Goal: Task Accomplishment & Management: Manage account settings

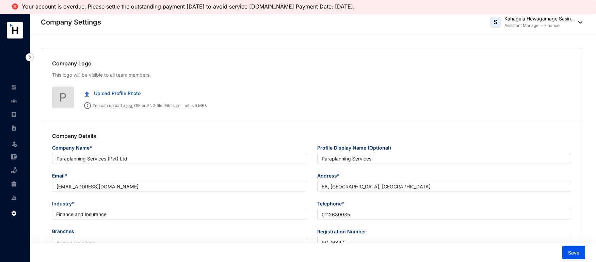
type input "Paraplanning Services (Pvt) Ltd"
type input "Paraplanning Services"
type input "[EMAIL_ADDRESS][DOMAIN_NAME]"
type input "5A, [GEOGRAPHIC_DATA], [GEOGRAPHIC_DATA]"
type input "0112680035"
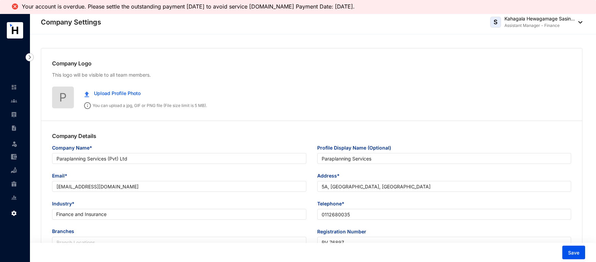
type input "PV 76897"
type input "B"
type input "039906"
type input "8"
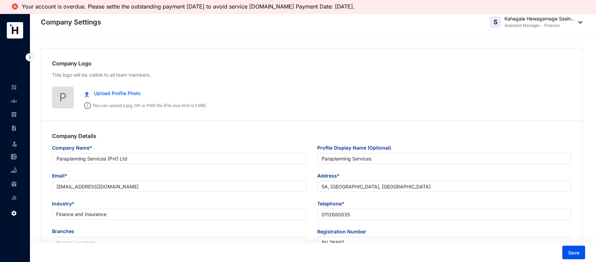
radio input "true"
checkbox input "true"
click at [31, 56] on img at bounding box center [30, 57] width 8 height 8
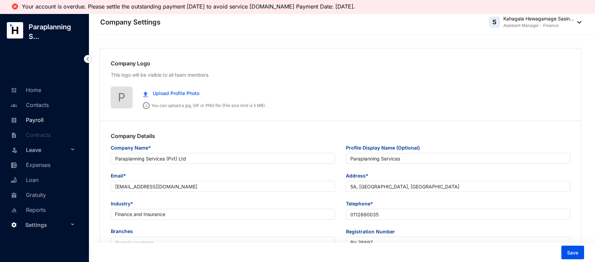
click at [29, 122] on link "Payroll" at bounding box center [26, 119] width 35 height 7
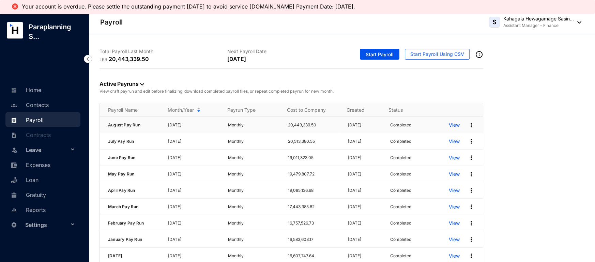
click at [449, 125] on p "View" at bounding box center [453, 125] width 11 height 7
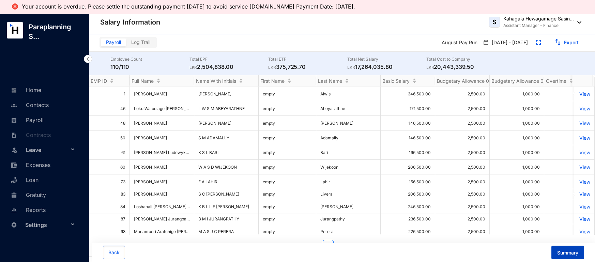
click at [570, 251] on span "Summary" at bounding box center [567, 252] width 21 height 7
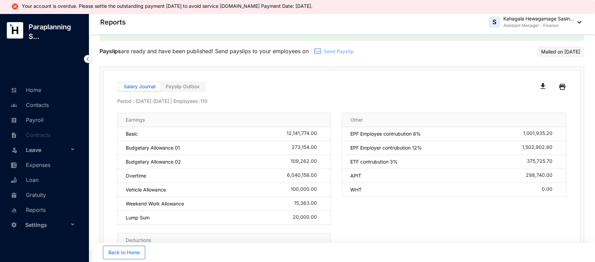
scroll to position [22, 0]
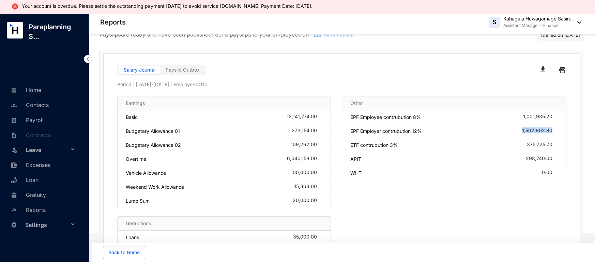
drag, startPoint x: 494, startPoint y: 128, endPoint x: 552, endPoint y: 133, distance: 57.4
click at [552, 133] on div "EPF Employer contrubution 12% 1,502,902.80" at bounding box center [454, 131] width 224 height 14
copy div "1,502,902.80"
drag, startPoint x: 518, startPoint y: 149, endPoint x: 545, endPoint y: 148, distance: 26.6
click at [545, 148] on div "ETF contrubution 3% 375,725.70" at bounding box center [454, 145] width 224 height 14
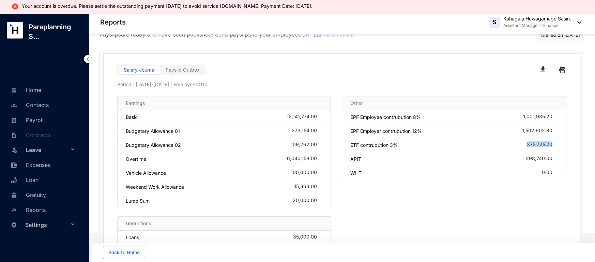
drag, startPoint x: 522, startPoint y: 144, endPoint x: 554, endPoint y: 145, distance: 31.3
click at [554, 145] on div "ETF contrubution 3% 375,725.70" at bounding box center [454, 145] width 224 height 14
copy div "375,725.70"
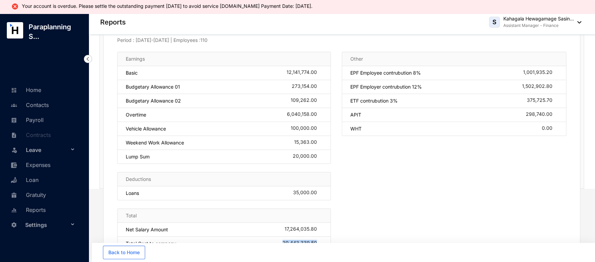
drag, startPoint x: 282, startPoint y: 240, endPoint x: 316, endPoint y: 239, distance: 33.4
click at [316, 240] on div "20,443,339.50" at bounding box center [302, 243] width 40 height 7
copy div "20,443,339.50"
click at [399, 204] on div "Other EPF Employee contrubution 8% 1,001,935.20 EPF Employer contrubution 12% 1…" at bounding box center [454, 155] width 224 height 207
